Goal: Navigation & Orientation: Go to known website

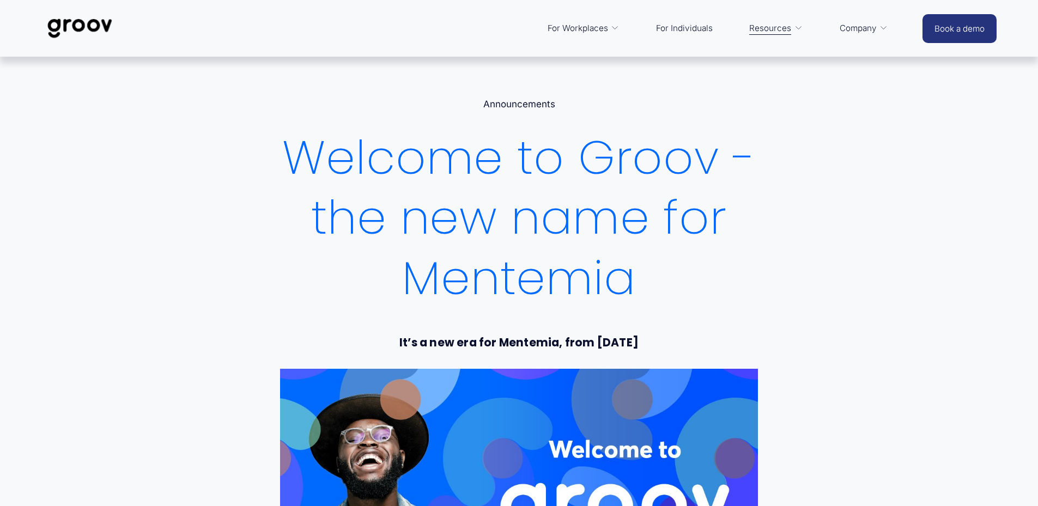
click at [76, 29] on img at bounding box center [79, 28] width 77 height 36
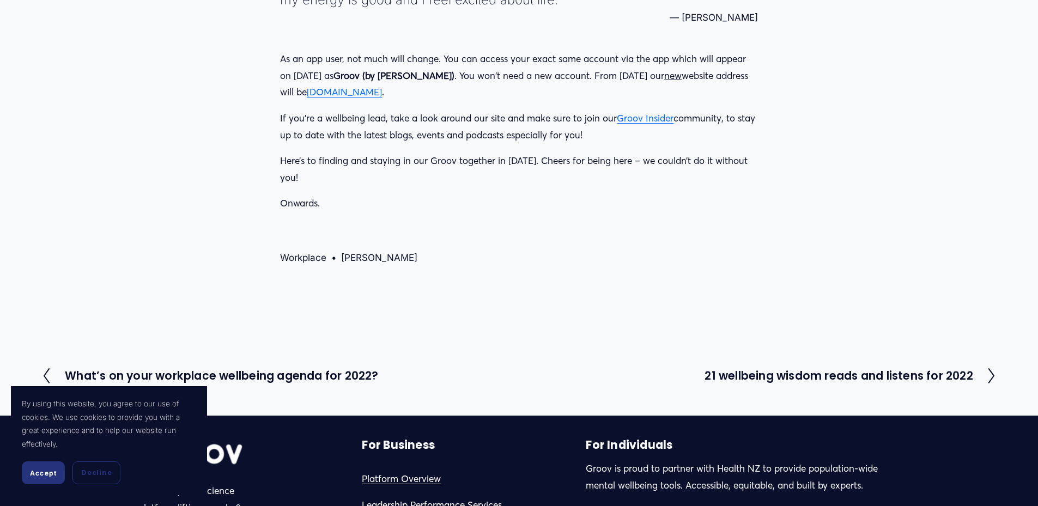
scroll to position [1744, 0]
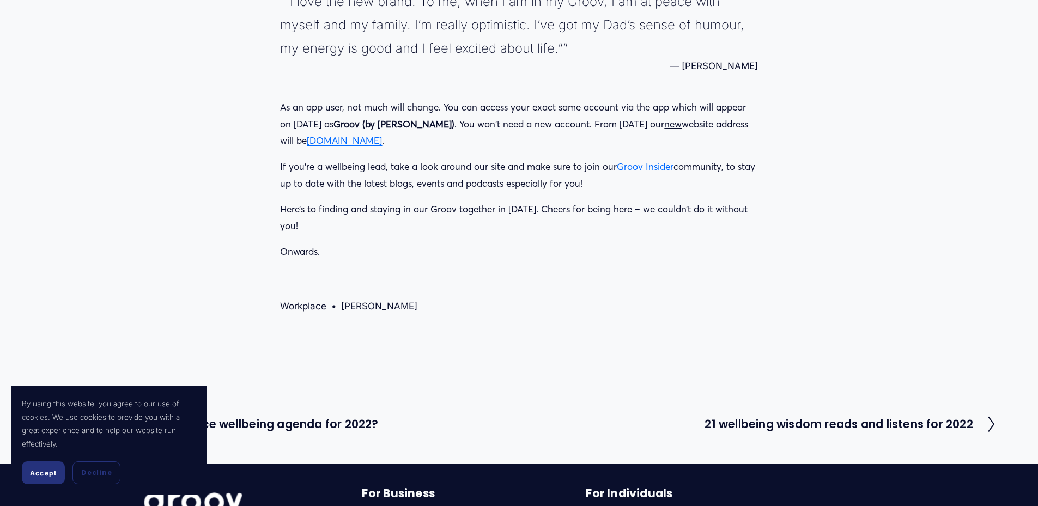
click at [382, 141] on span "[DOMAIN_NAME]" at bounding box center [344, 140] width 75 height 11
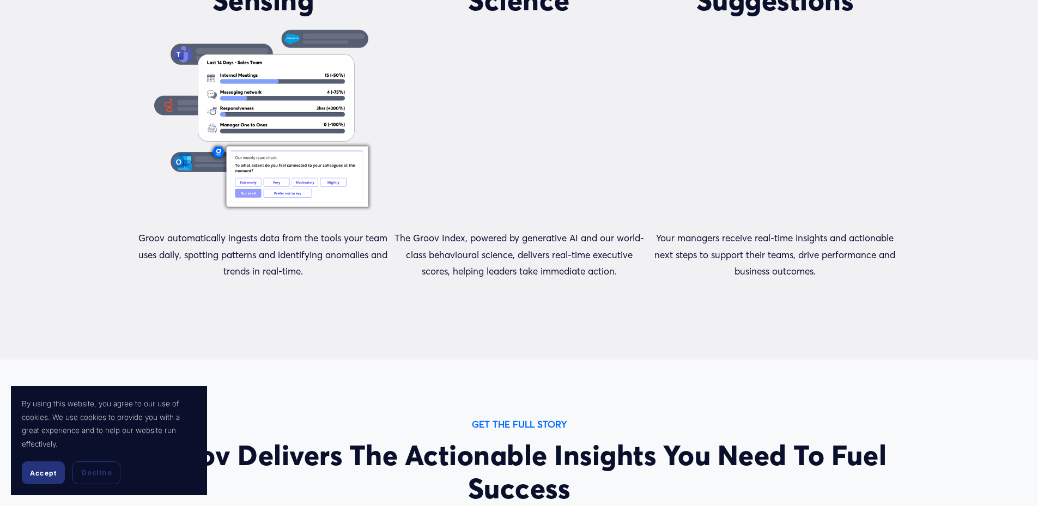
scroll to position [1090, 0]
